Goal: Use online tool/utility: Utilize a website feature to perform a specific function

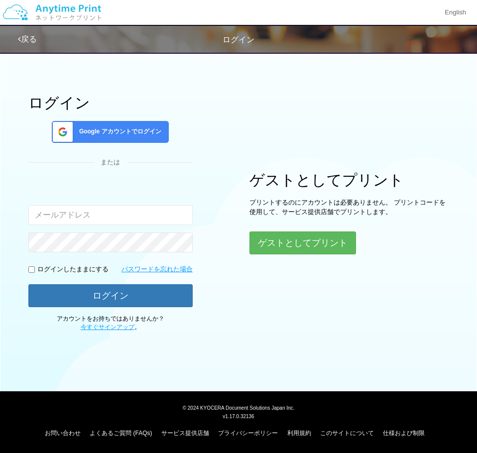
click at [141, 131] on span "Google アカウントでログイン" at bounding box center [118, 132] width 86 height 8
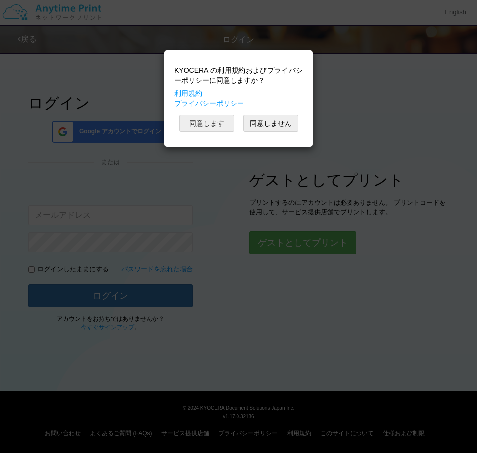
click at [215, 123] on button "同意します" at bounding box center [206, 123] width 55 height 17
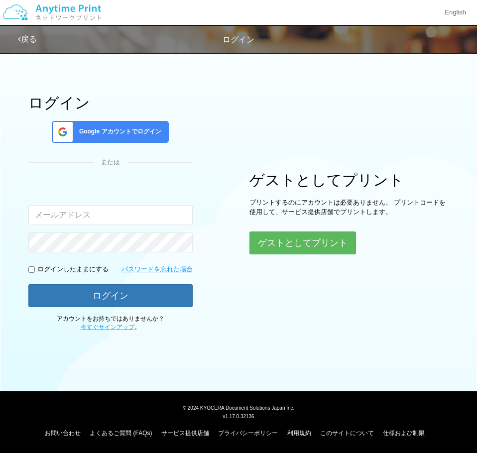
click at [305, 122] on div "ログイン Google アカウントでログイン または 入力されたメールアドレスまたはパスワードが正しくありません。 ログインしたままにする パスワードを忘れた…" at bounding box center [238, 189] width 477 height 285
drag, startPoint x: 130, startPoint y: 220, endPoint x: 134, endPoint y: 208, distance: 12.0
click at [130, 220] on input "email" at bounding box center [110, 215] width 164 height 20
click at [188, 167] on div "ログイン Google アカウントでログイン または 入力されたメールアドレスまたはパスワードが正しくありません。 ログインしたままにする パスワードを忘れた…" at bounding box center [110, 214] width 164 height 238
click at [149, 127] on div "Google アカウントでログイン" at bounding box center [110, 132] width 117 height 22
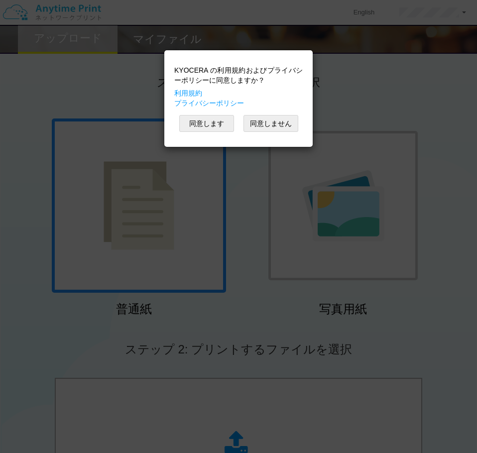
click at [360, 83] on div "KYOCERA の利用規約およびプライバシーポリシーに同意しますか？ 利用規約 プライバシーポリシー 同意します 同意しません" at bounding box center [238, 226] width 477 height 453
click at [209, 125] on button "同意します" at bounding box center [206, 123] width 55 height 17
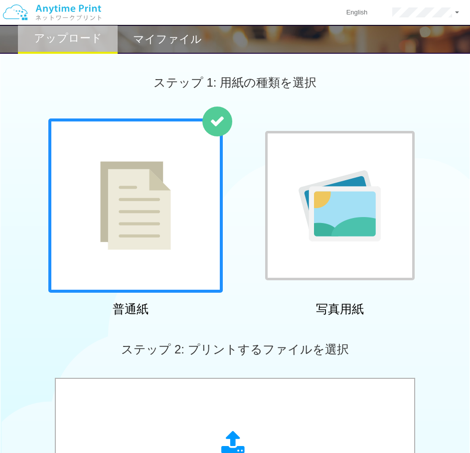
click at [164, 226] on img at bounding box center [135, 205] width 71 height 89
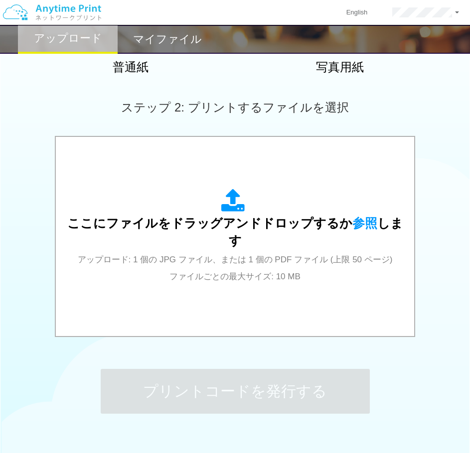
scroll to position [249, 0]
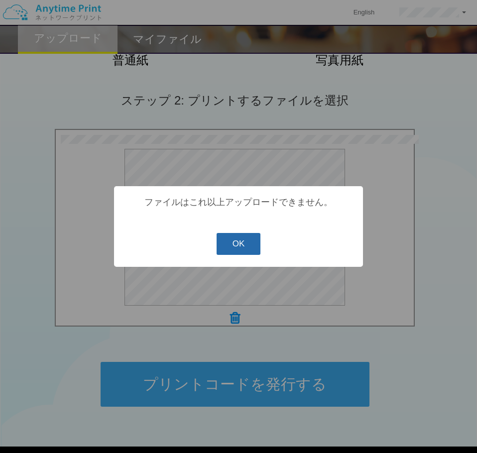
click at [238, 243] on button "OK" at bounding box center [239, 244] width 44 height 22
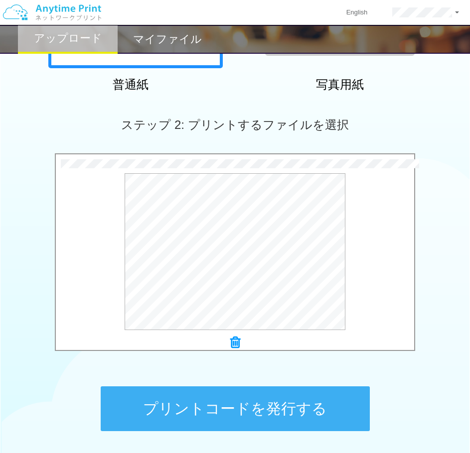
scroll to position [304, 0]
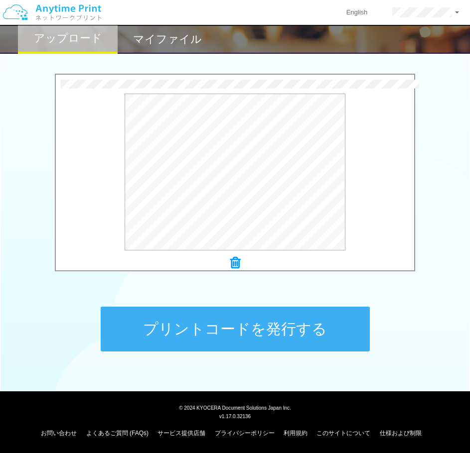
click at [193, 337] on button "プリントコードを発行する" at bounding box center [235, 329] width 269 height 45
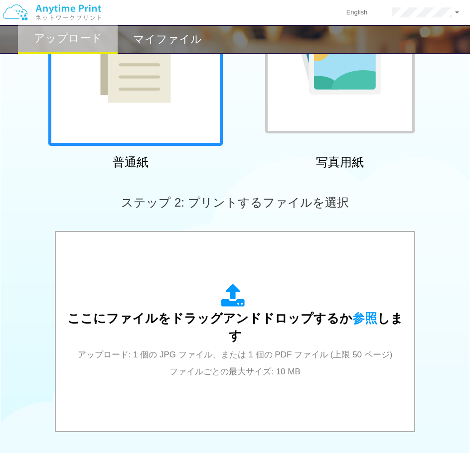
scroll to position [149, 0]
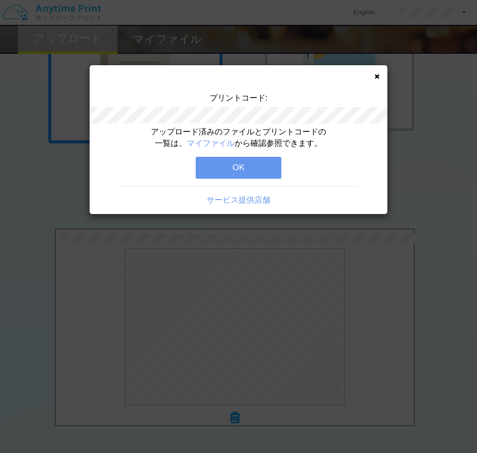
click at [256, 165] on button "OK" at bounding box center [239, 168] width 86 height 22
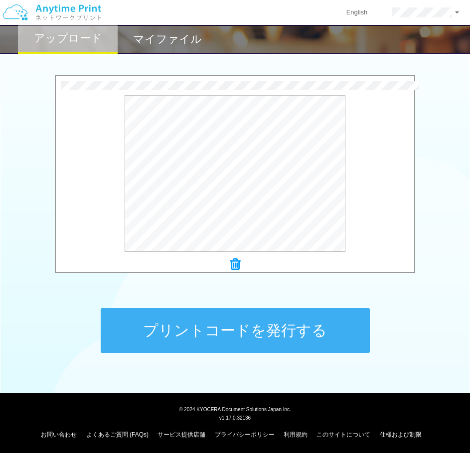
scroll to position [304, 0]
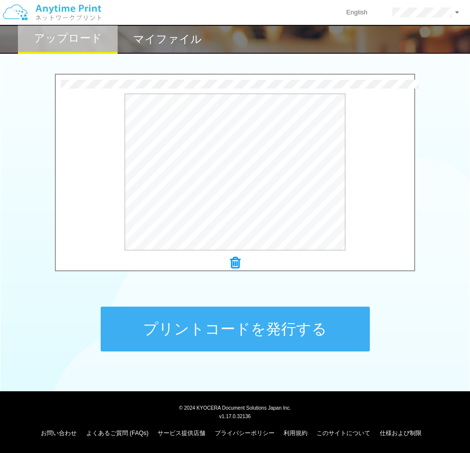
click at [248, 321] on button "プリントコードを発行する" at bounding box center [235, 329] width 269 height 45
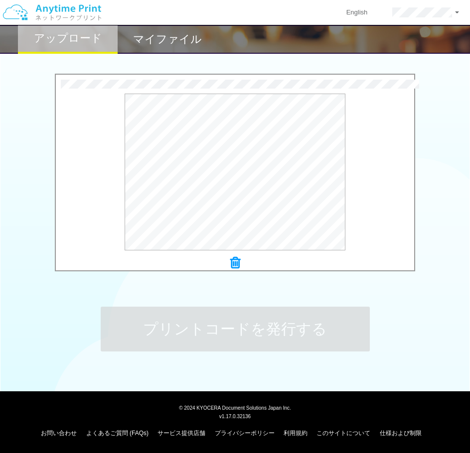
scroll to position [0, 0]
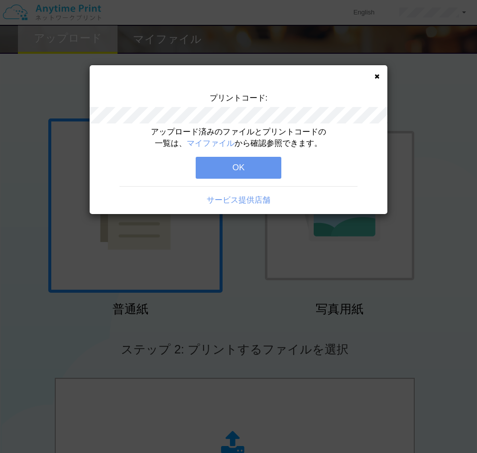
click at [246, 161] on button "OK" at bounding box center [239, 168] width 86 height 22
